Goal: Obtain resource: Download file/media

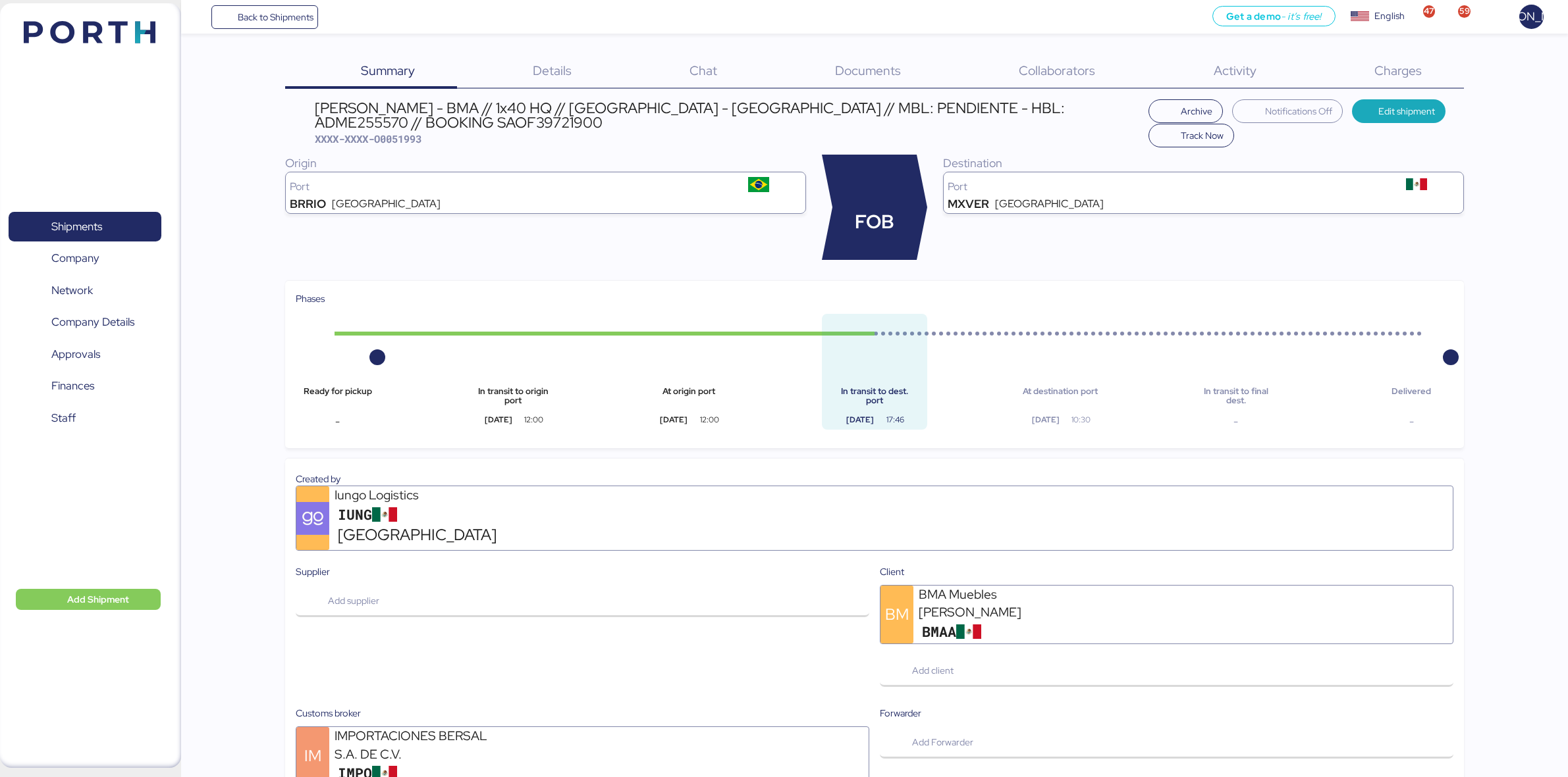
scroll to position [663, 0]
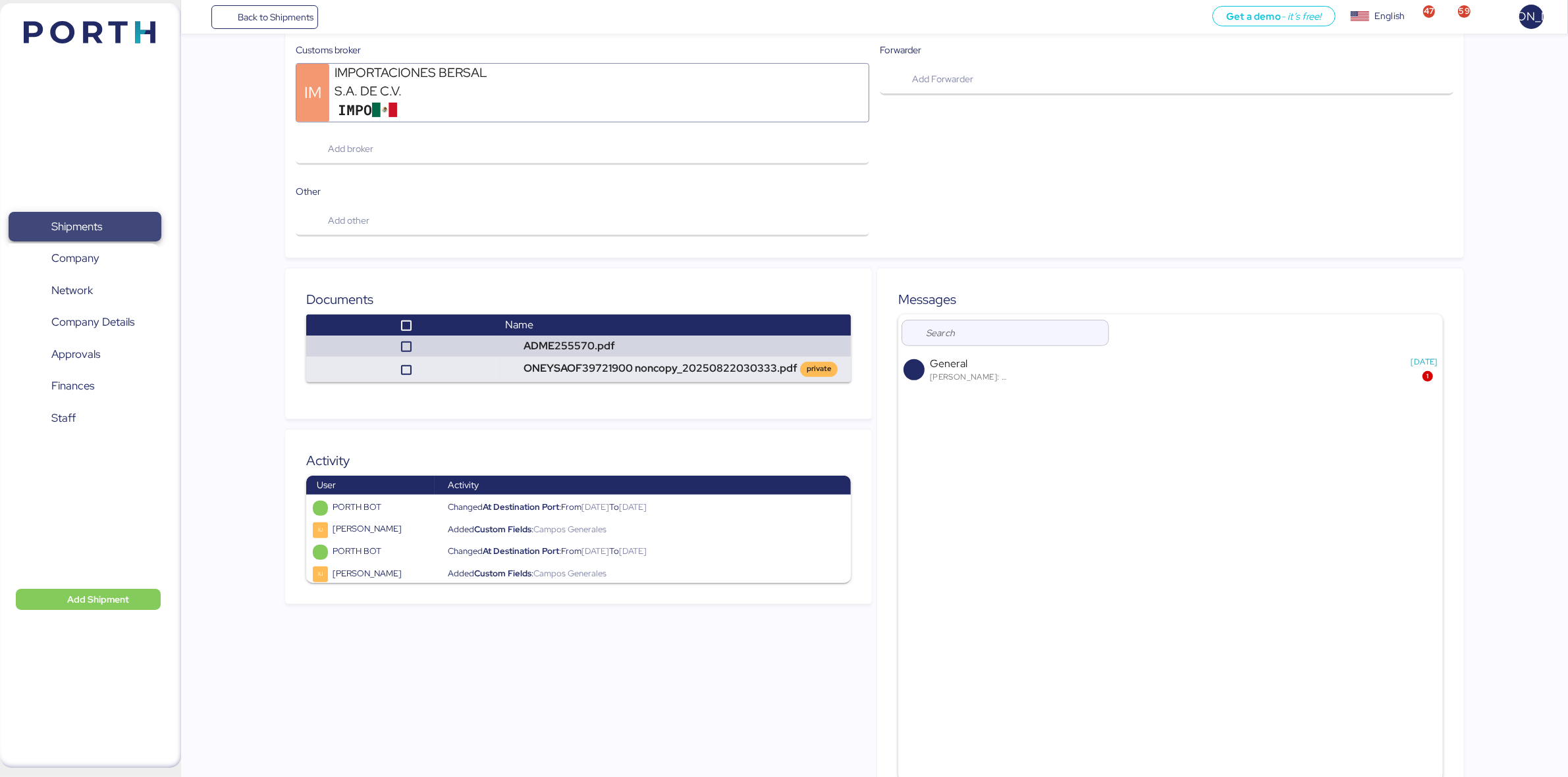
click at [54, 224] on span "Shipments" at bounding box center [76, 227] width 50 height 19
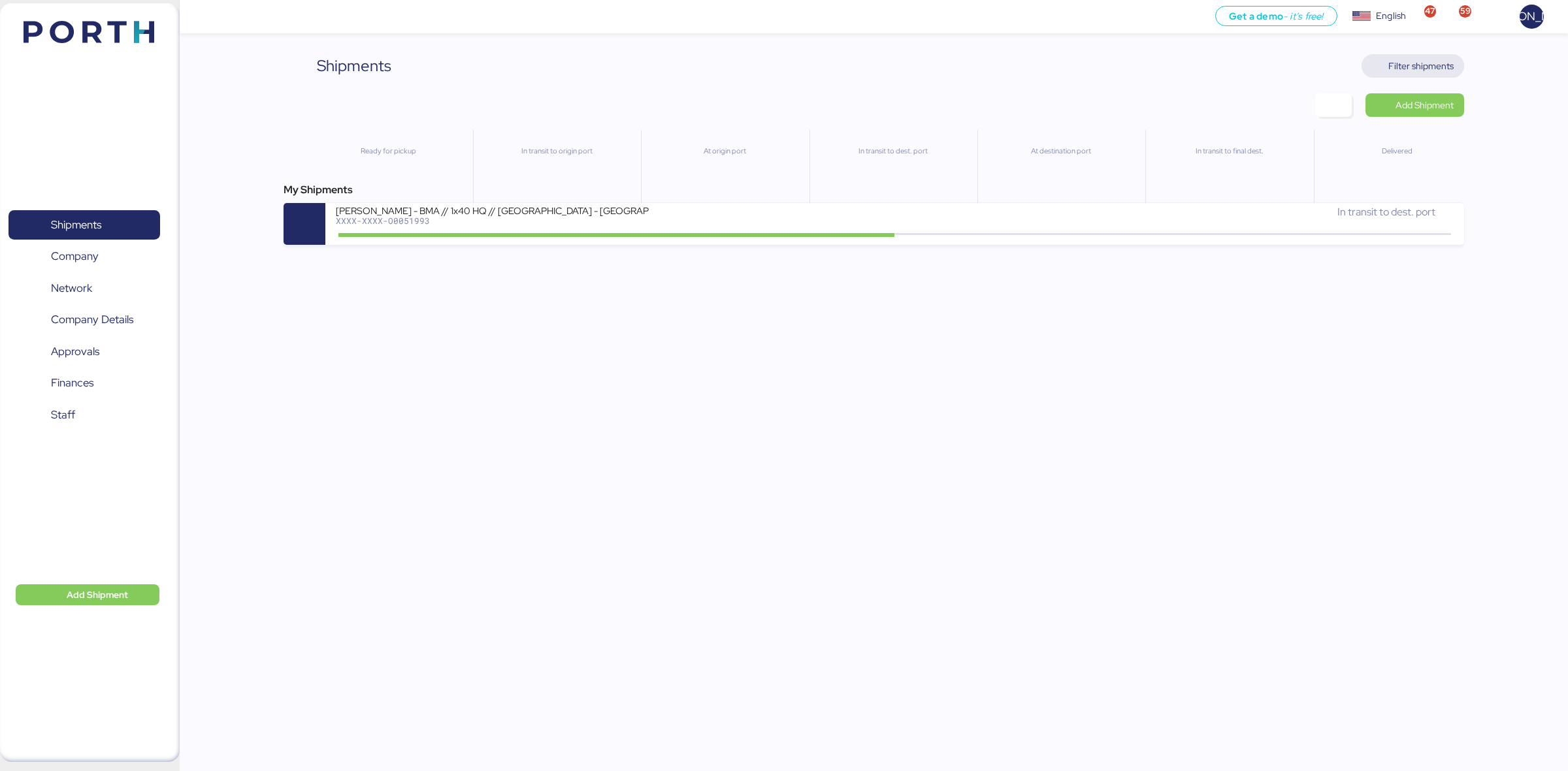
click at [1425, 60] on span "Filter shipments" at bounding box center [1421, 66] width 65 height 16
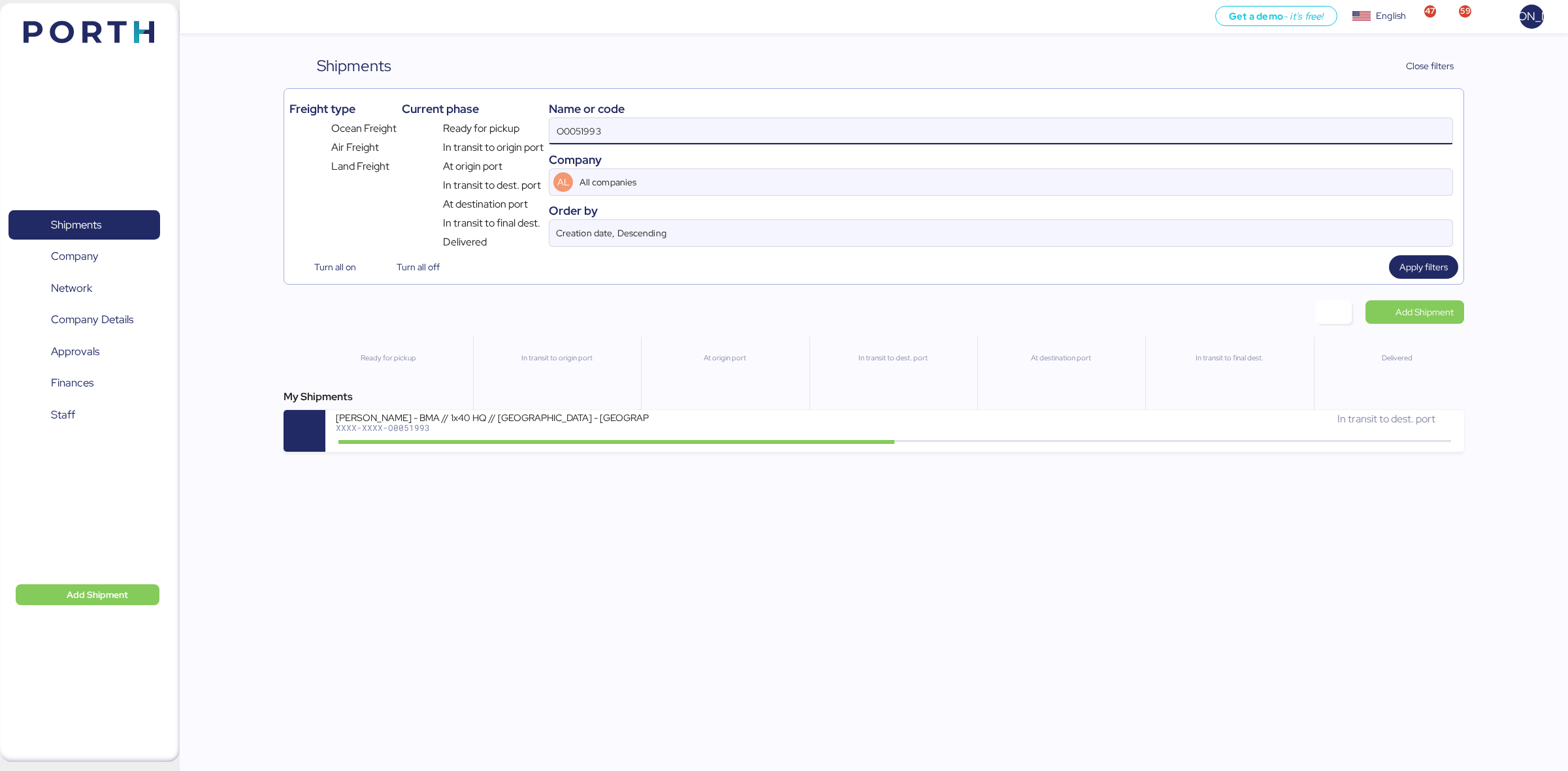
click at [639, 131] on input "O0051993" at bounding box center [1001, 131] width 903 height 26
paste input "O0052175"
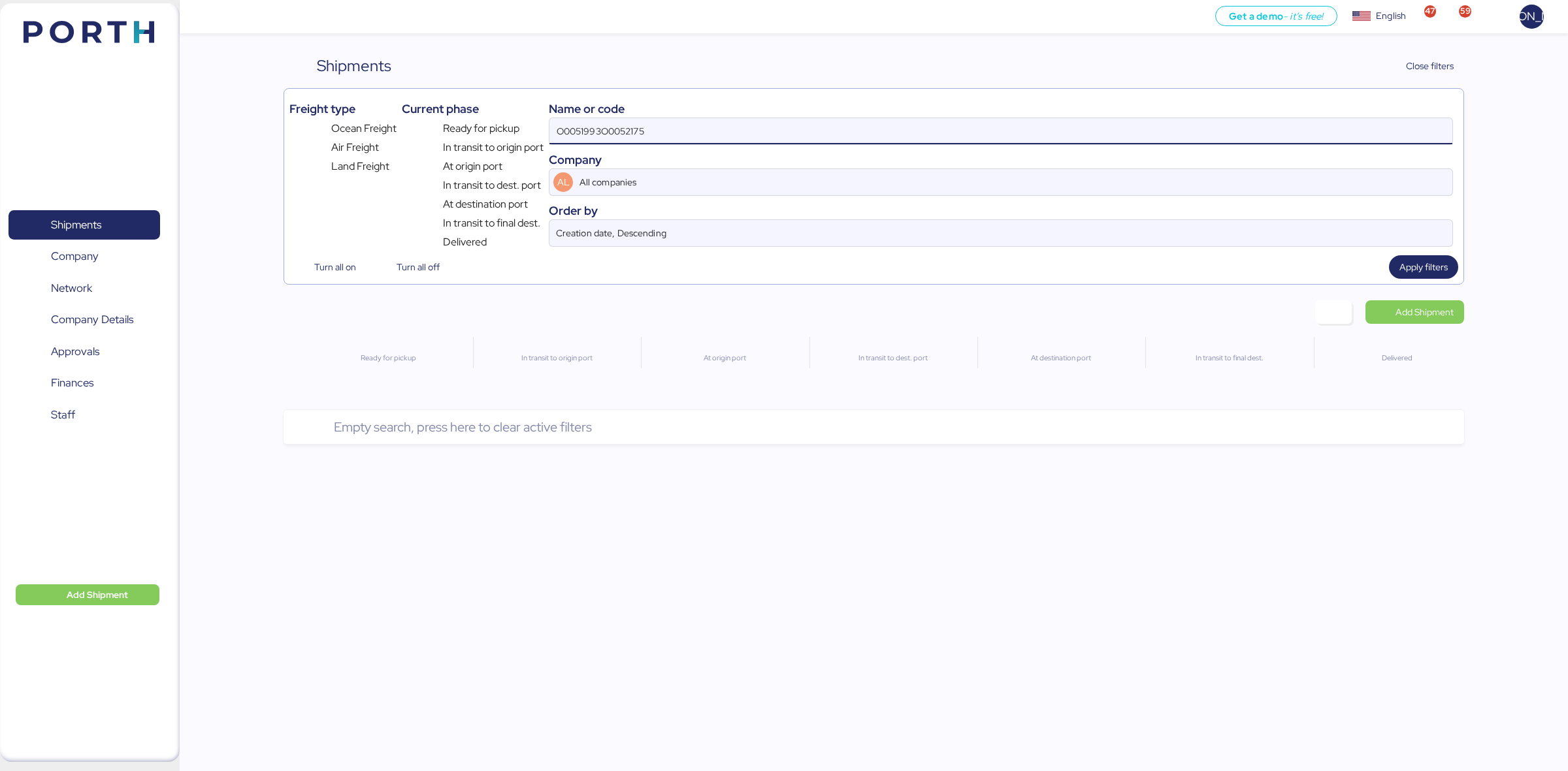
click at [719, 118] on input "O0051993O0052175" at bounding box center [1001, 131] width 903 height 26
paste input
click at [1431, 275] on span "Apply filters" at bounding box center [1423, 267] width 49 height 16
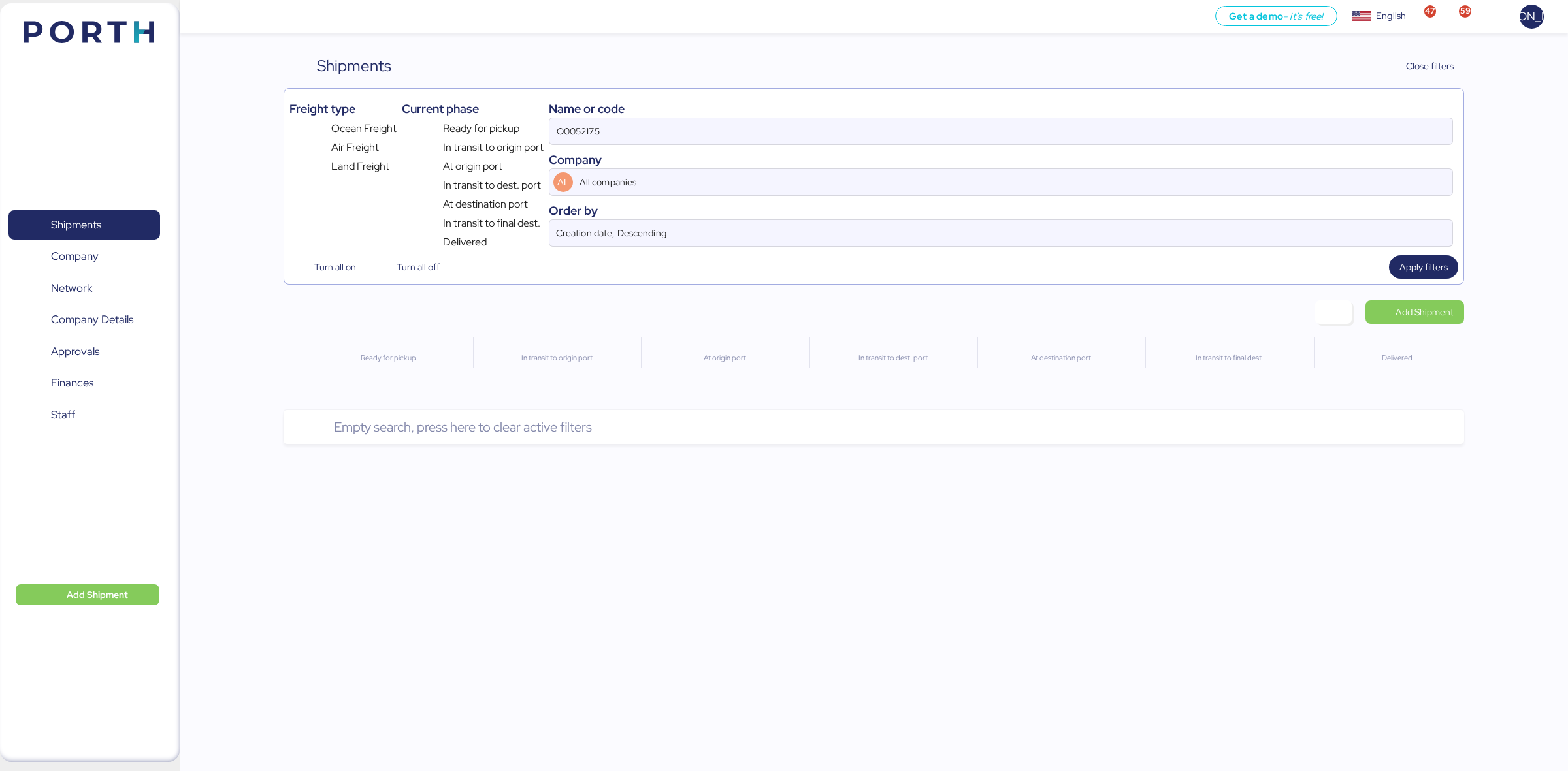
click at [670, 138] on input "O0052175" at bounding box center [1001, 131] width 903 height 26
type input "O0052175"
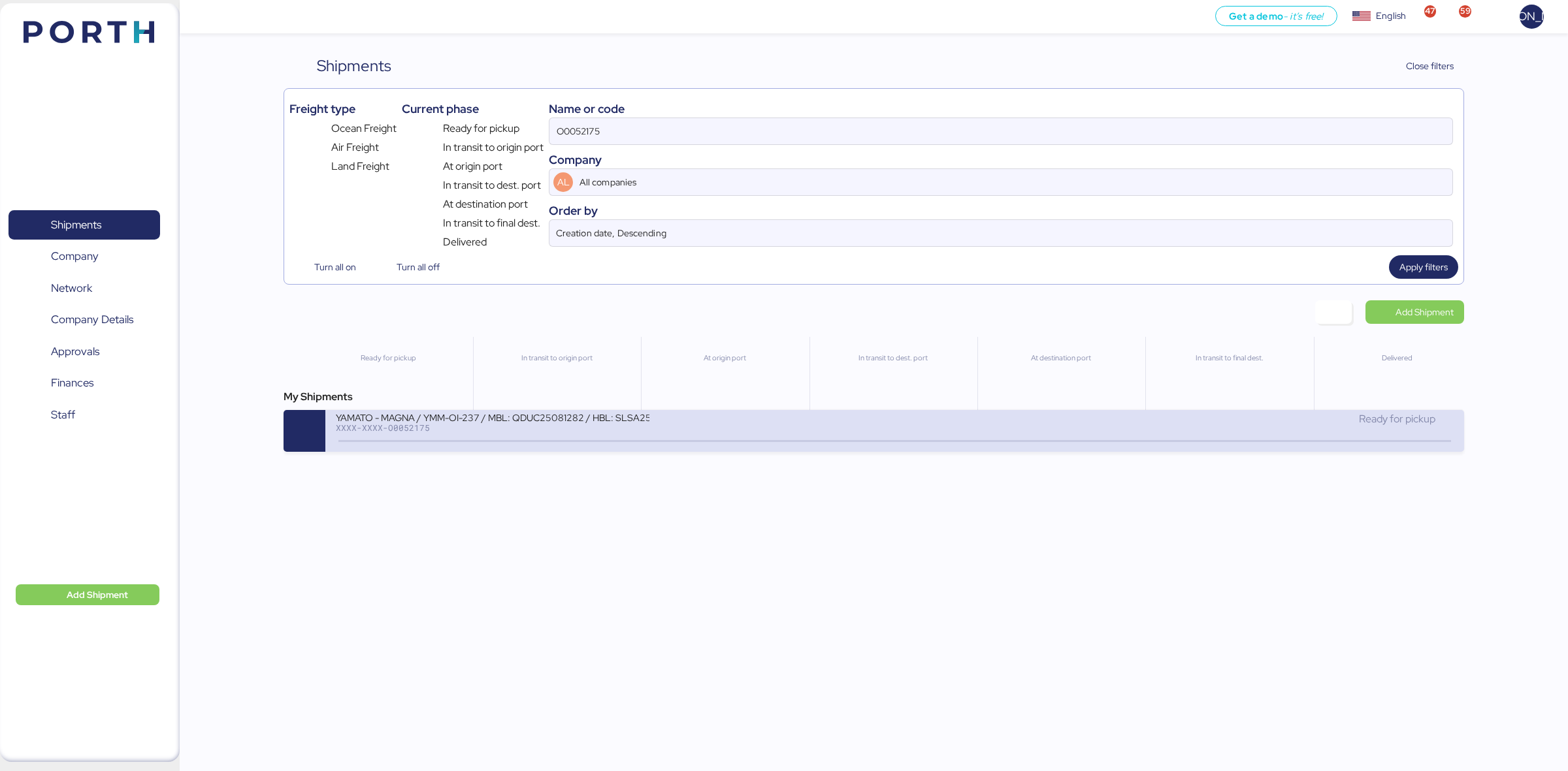
click at [442, 442] on div at bounding box center [894, 441] width 1112 height 2
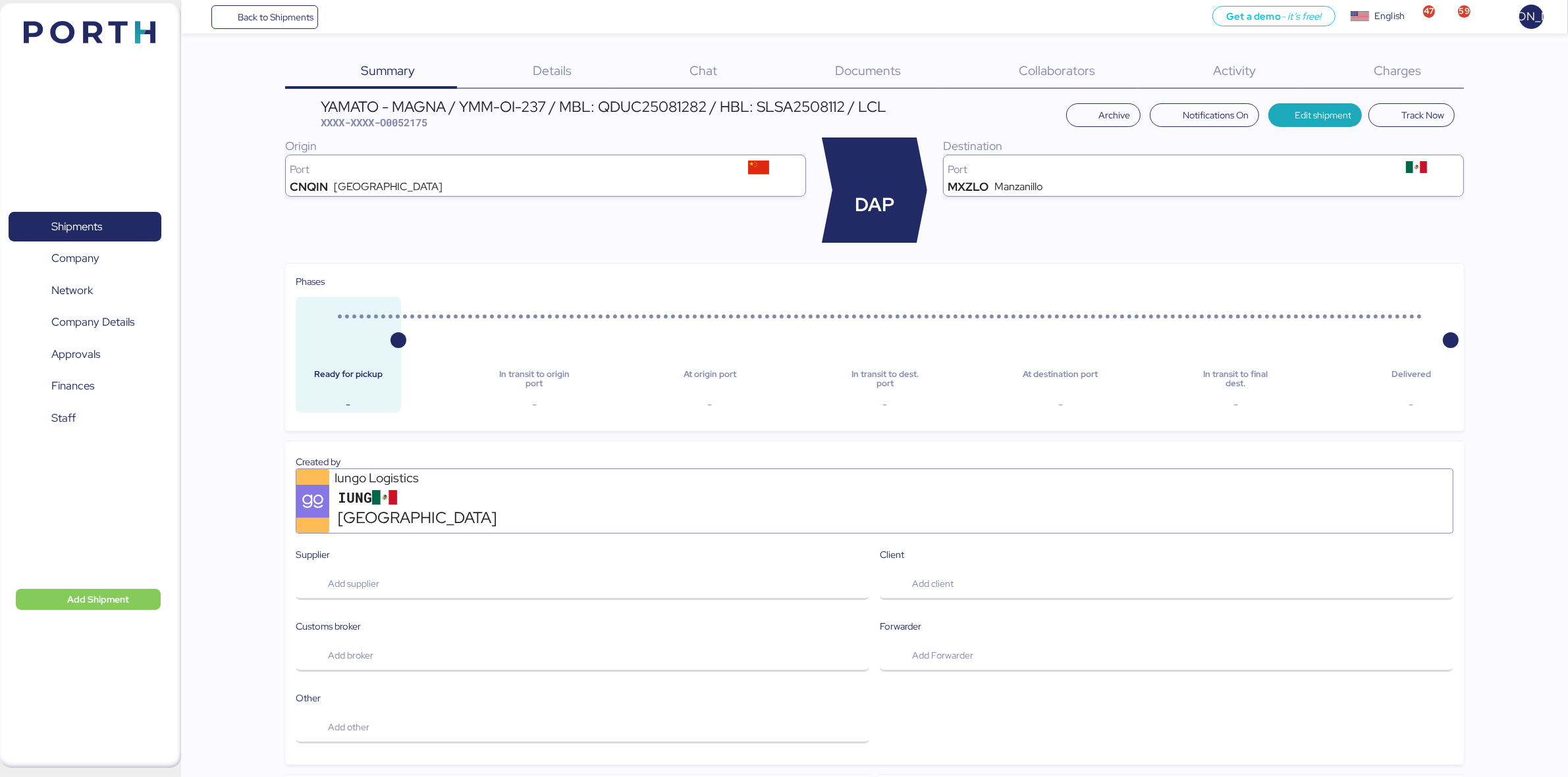
click at [860, 51] on div "Summary 0 Details 0 Chat 0 Documents 0 Collaborators 0 Activity 0 Charges 0 YAM…" at bounding box center [784, 654] width 1568 height 1309
click at [860, 63] on span "Documents" at bounding box center [867, 70] width 66 height 17
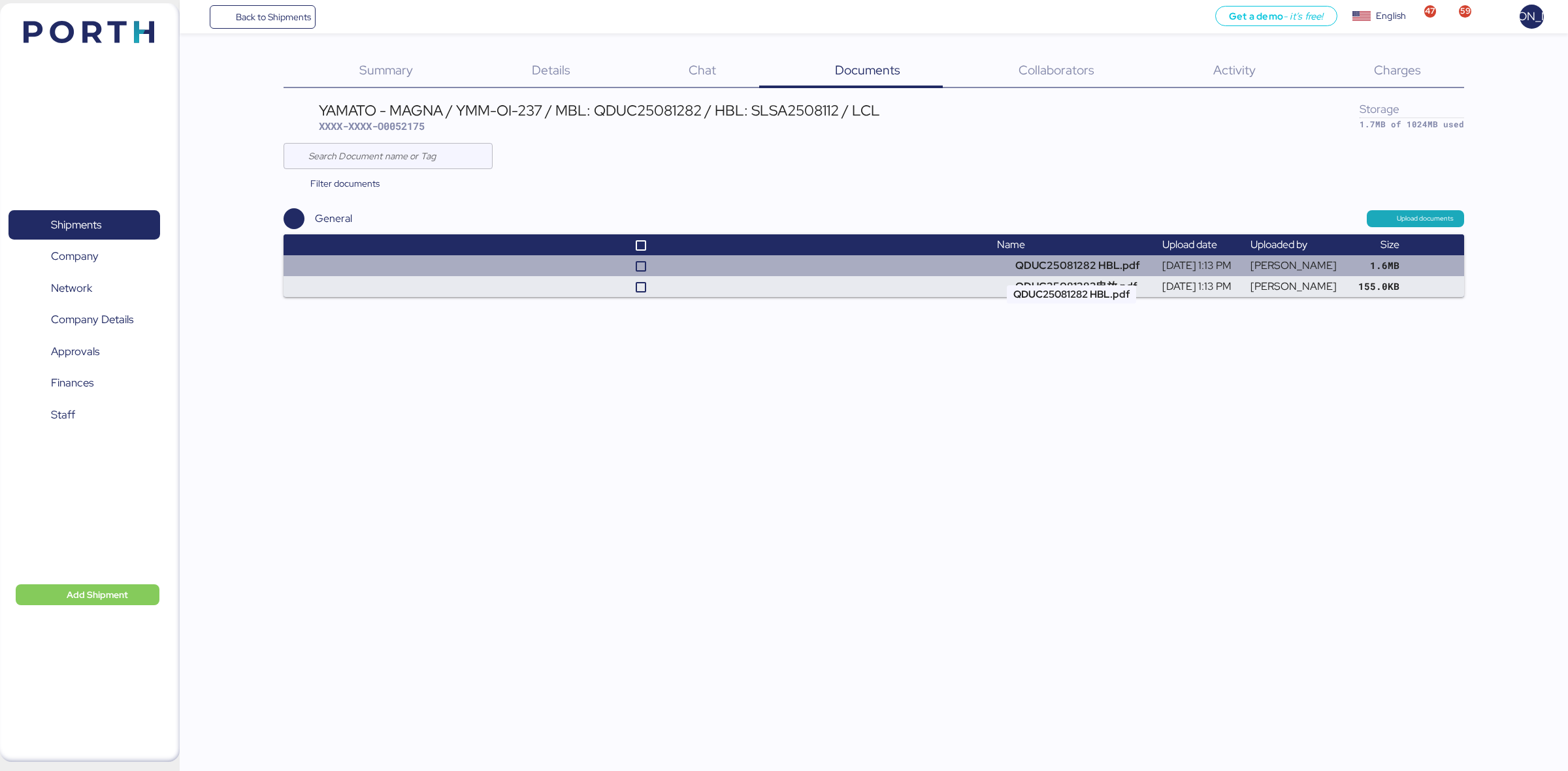
click at [1036, 262] on td "QDUC25081282 HBL.pdf" at bounding box center [1074, 266] width 165 height 21
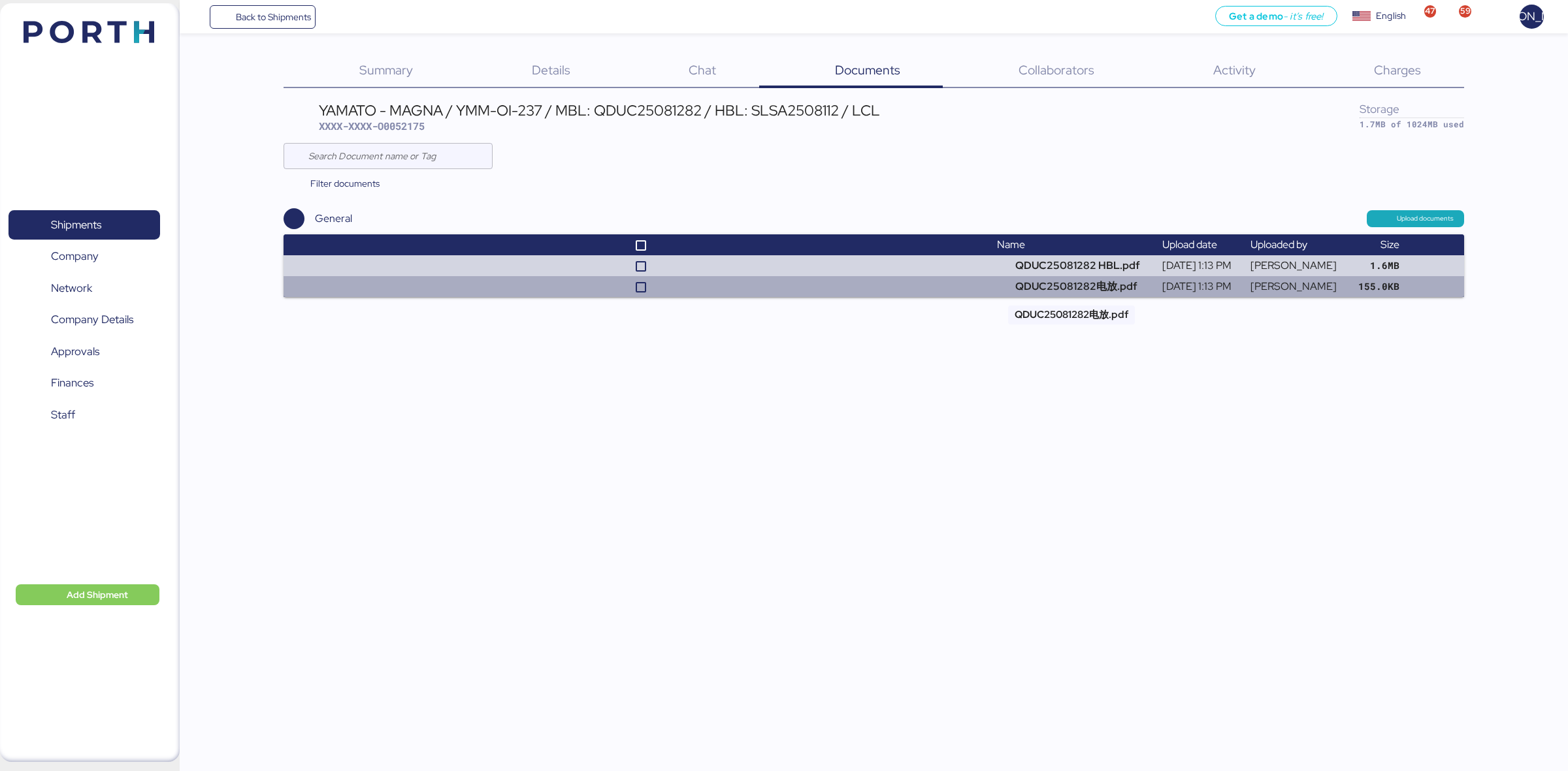
click at [1036, 286] on td "QDUC25081282电放.pdf" at bounding box center [1074, 286] width 165 height 21
